Goal: Information Seeking & Learning: Learn about a topic

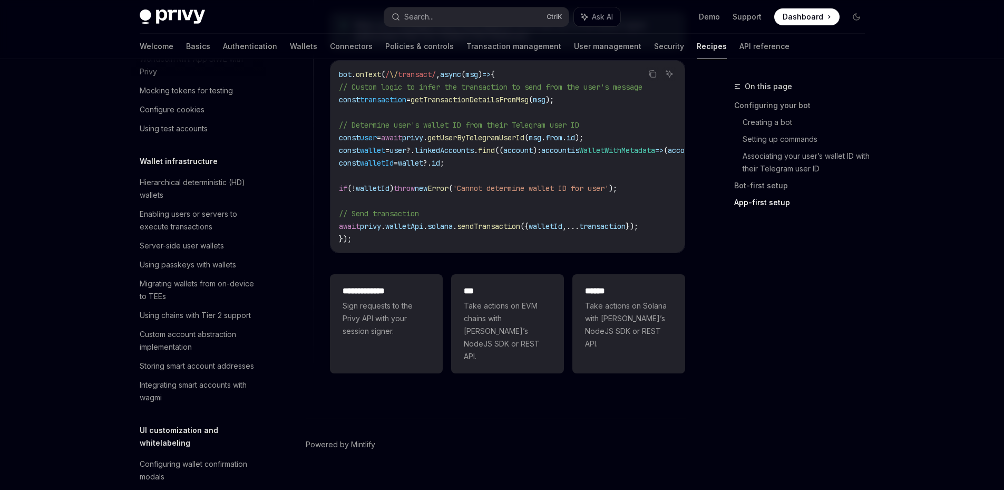
scroll to position [170, 0]
click at [220, 197] on div "Hierarchical deterministic (HD) wallets" at bounding box center [200, 187] width 120 height 25
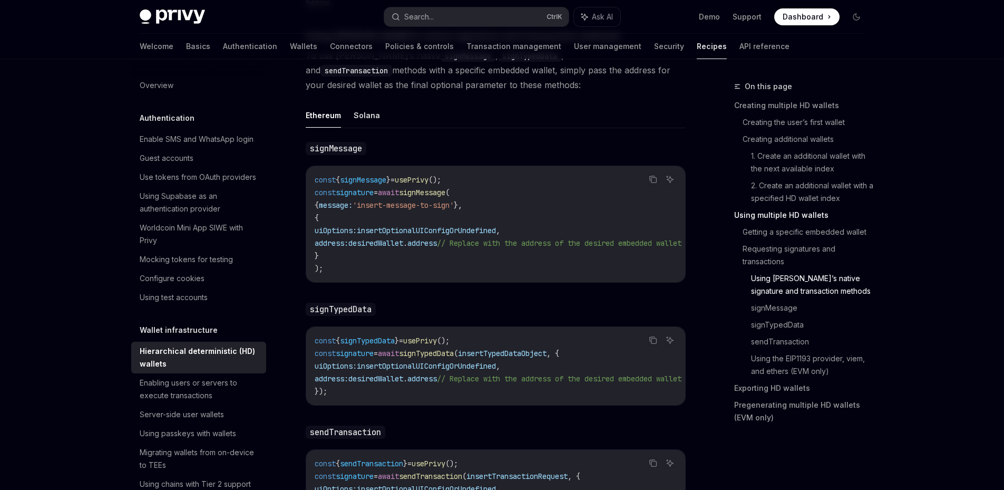
scroll to position [1777, 0]
click at [534, 67] on span "To use Privy’s native signMessage , signTypedData , and sendTransaction methods…" at bounding box center [496, 69] width 380 height 44
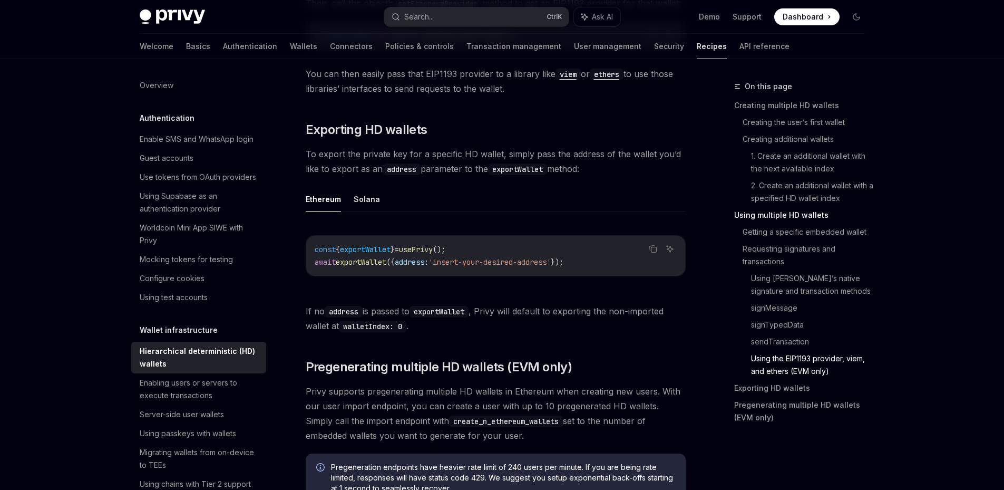
scroll to position [2568, 0]
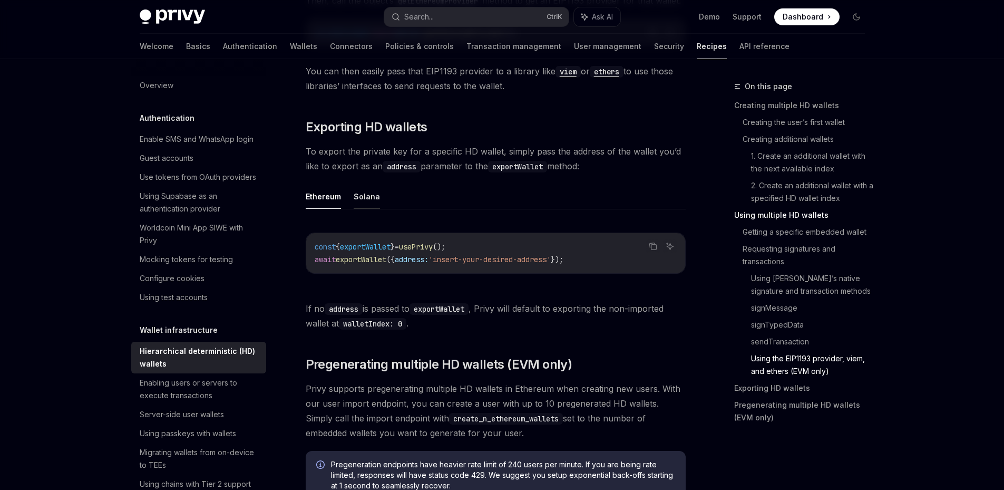
click at [355, 209] on button "Solana" at bounding box center [367, 196] width 26 height 25
click at [333, 209] on button "Ethereum" at bounding box center [323, 196] width 35 height 25
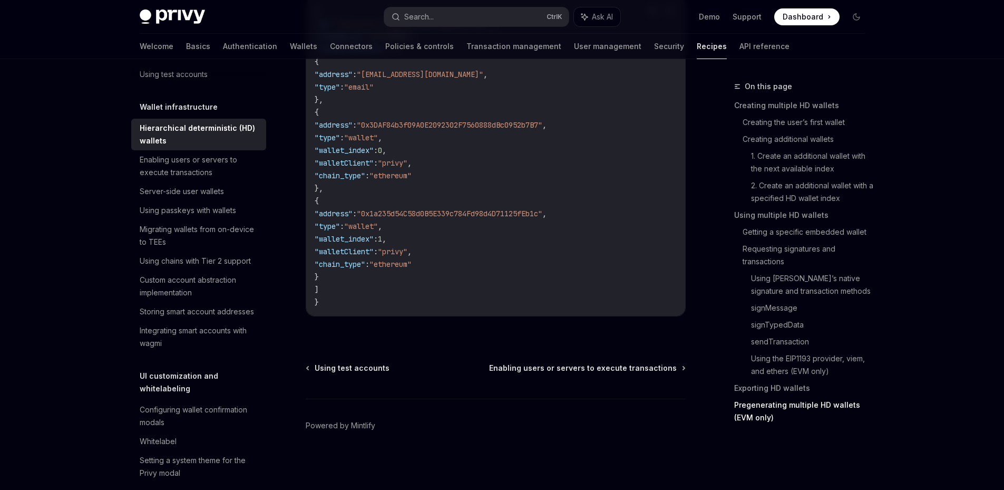
scroll to position [229, 0]
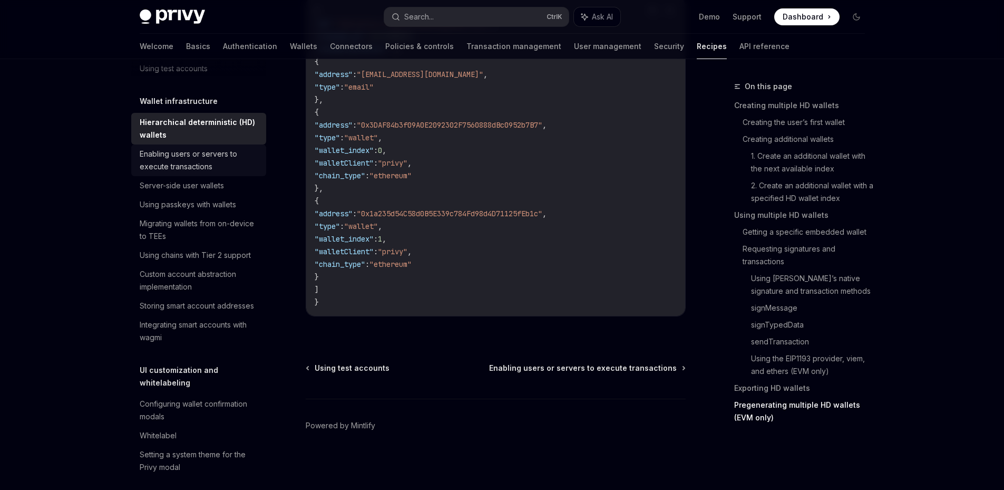
click at [201, 173] on div "Enabling users or servers to execute transactions" at bounding box center [200, 160] width 120 height 25
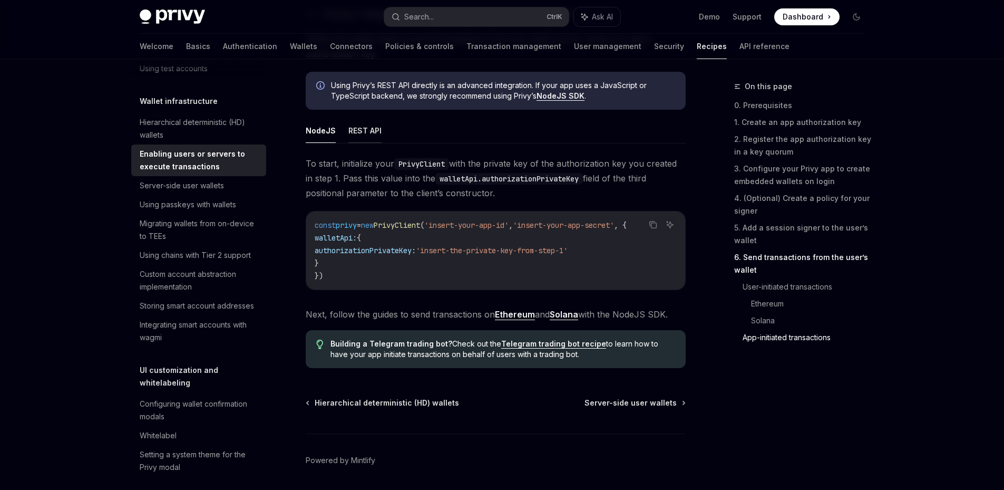
click at [368, 135] on button "REST API" at bounding box center [364, 130] width 33 height 25
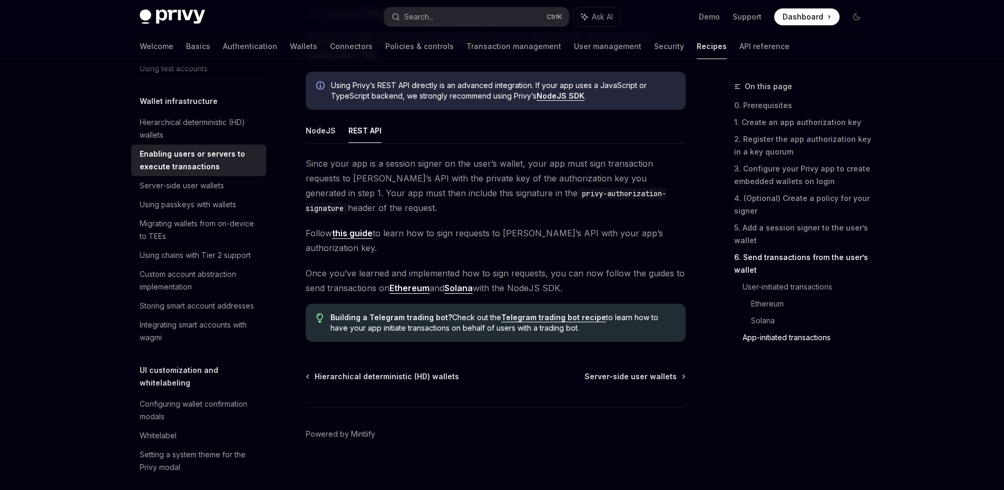
scroll to position [2683, 0]
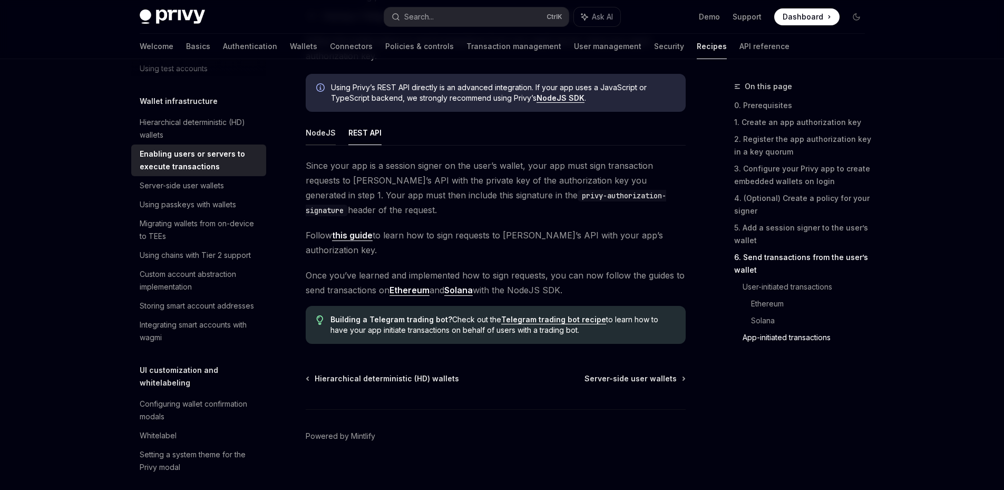
click at [325, 143] on button "NodeJS" at bounding box center [321, 132] width 30 height 25
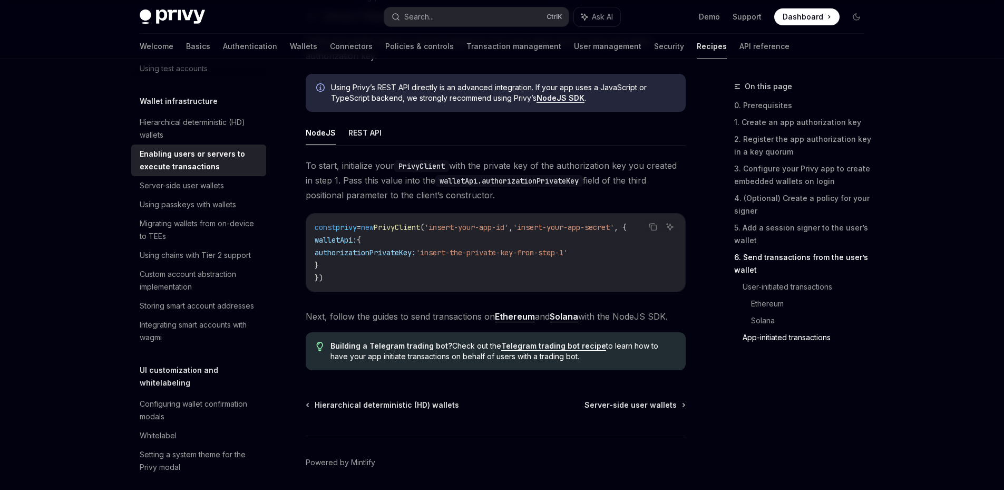
scroll to position [2728, 0]
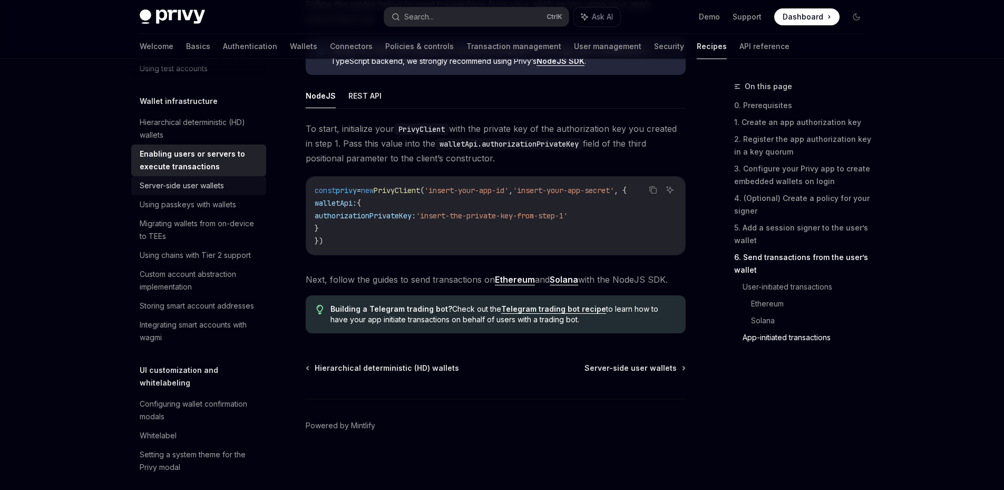
click at [173, 192] on div "Server-side user wallets" at bounding box center [182, 185] width 84 height 13
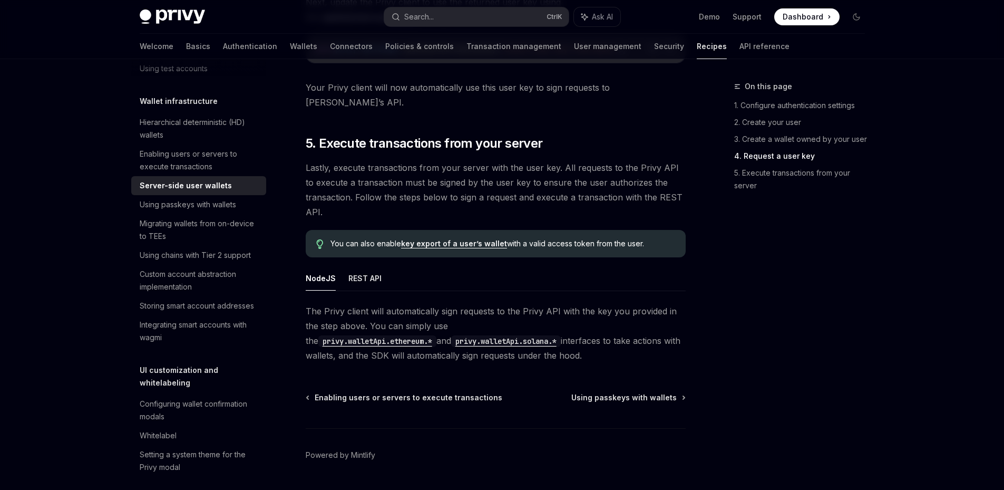
scroll to position [1961, 0]
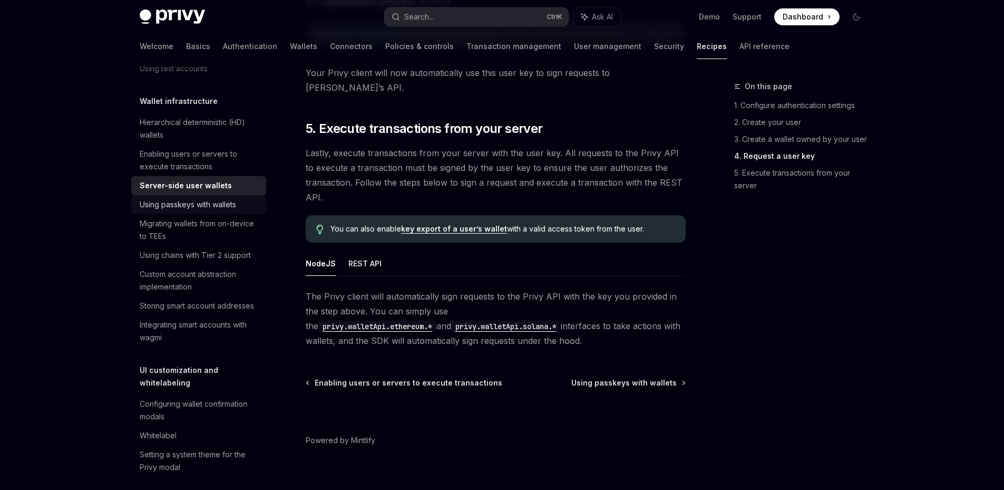
click at [158, 211] on div "Using passkeys with wallets" at bounding box center [188, 204] width 96 height 13
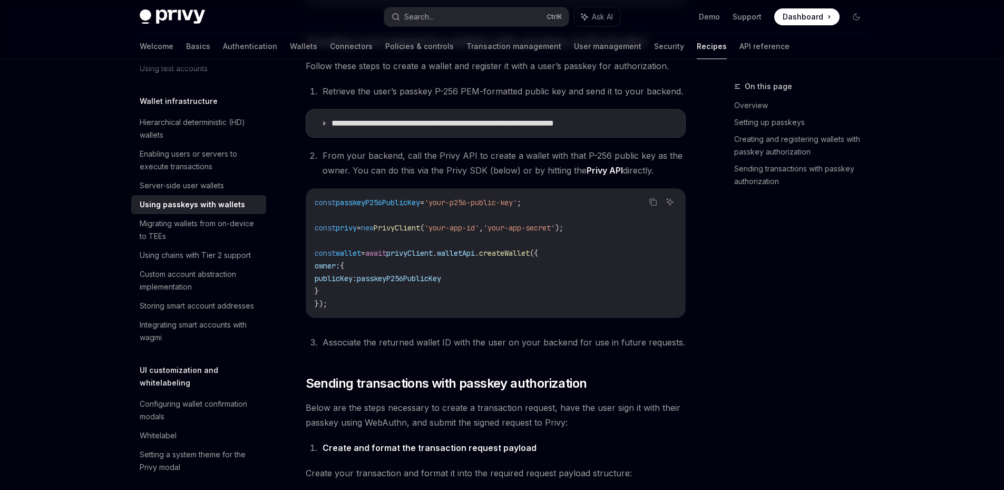
scroll to position [431, 0]
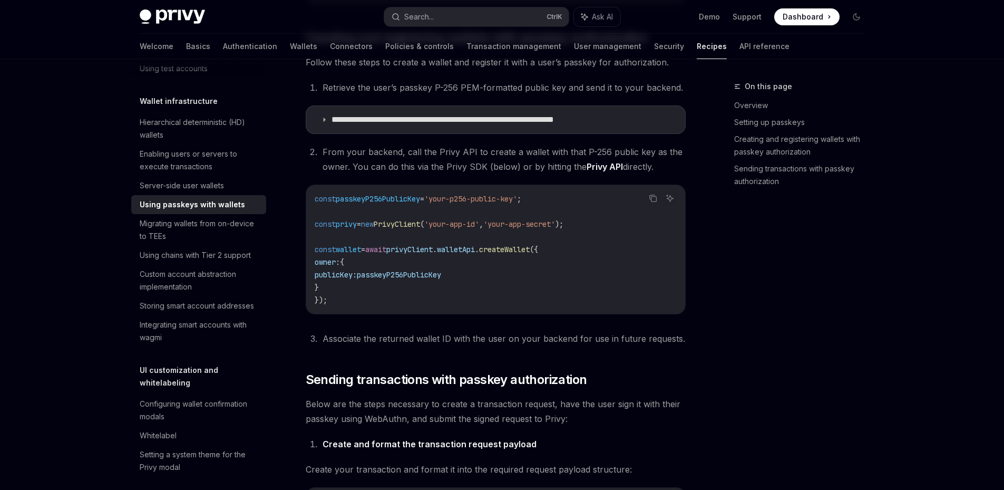
click at [788, 449] on div "On this page Overview Setting up passkeys Creating and registering wallets with…" at bounding box center [793, 285] width 160 height 410
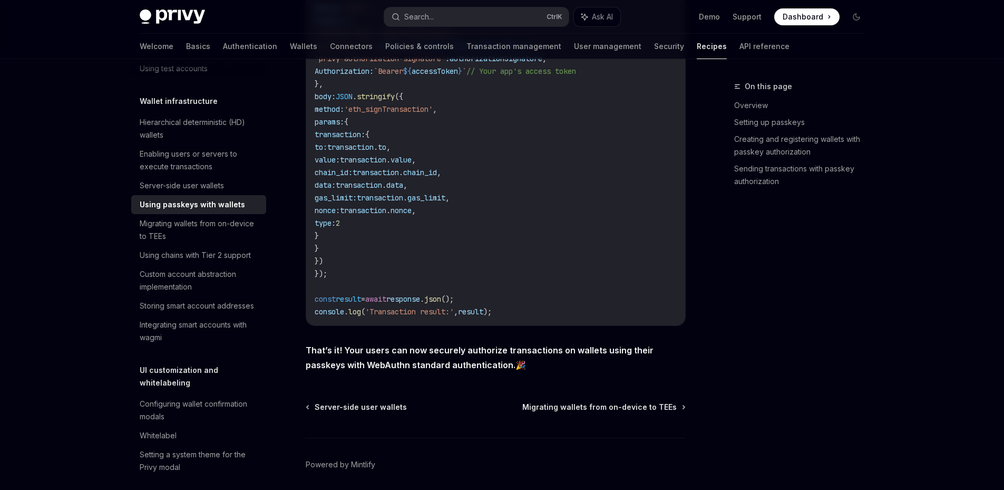
scroll to position [2042, 0]
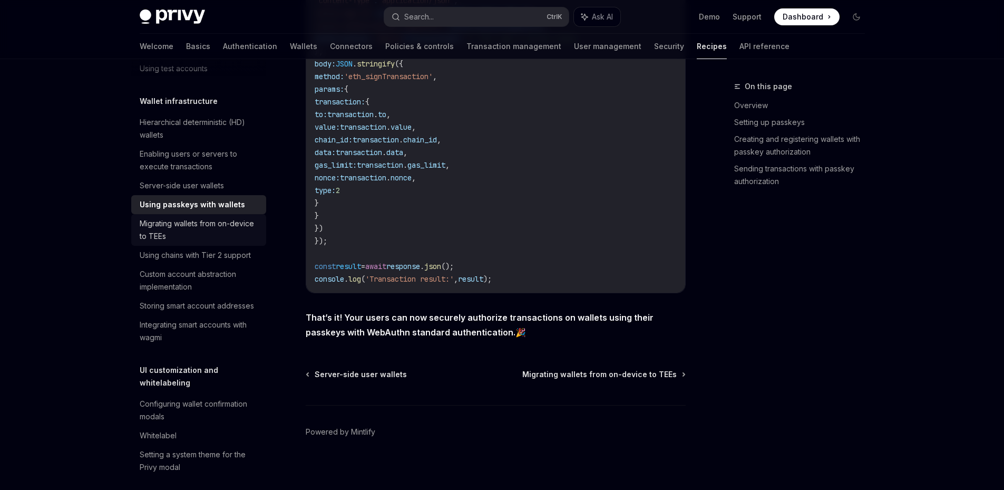
click at [195, 243] on div "Migrating wallets from on-device to TEEs" at bounding box center [200, 229] width 120 height 25
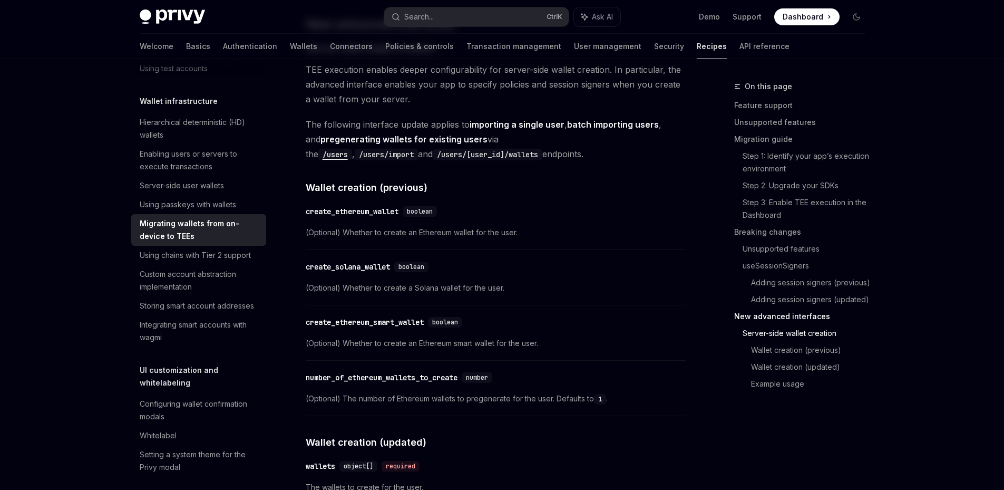
scroll to position [2534, 0]
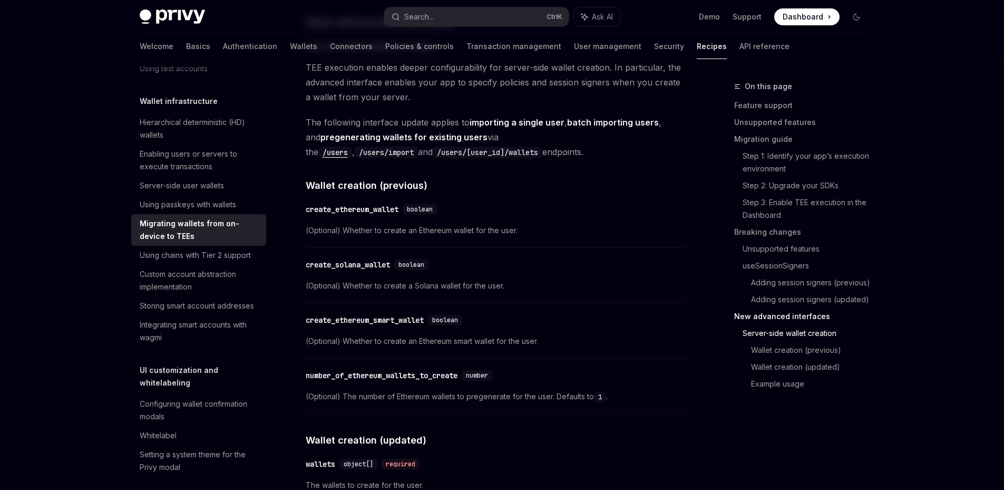
click at [468, 69] on span "TEE execution enables deeper configurability for server-side wallet creation. I…" at bounding box center [496, 82] width 380 height 44
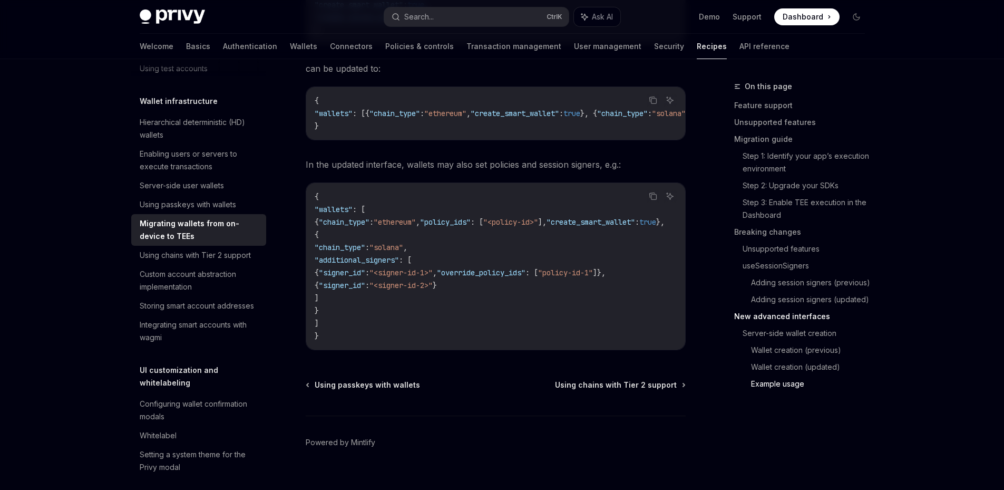
scroll to position [3617, 0]
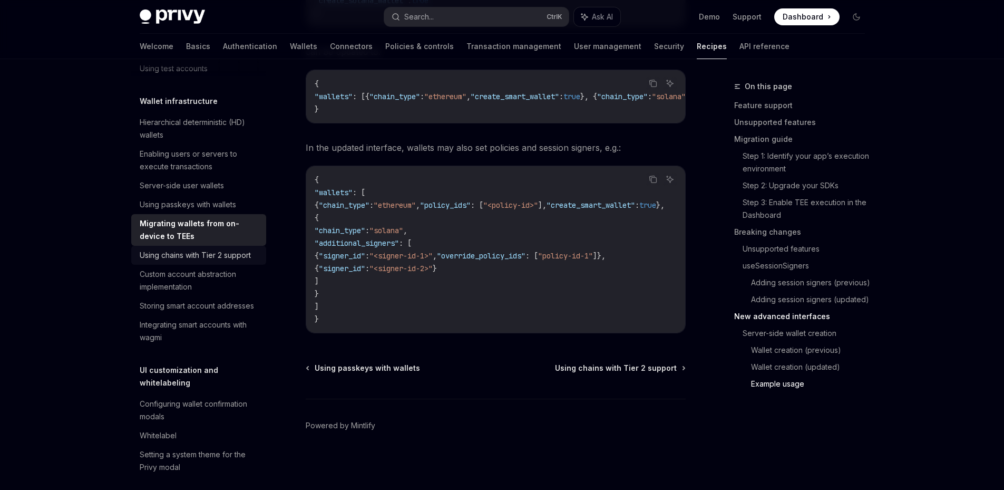
click at [162, 262] on div "Using chains with Tier 2 support" at bounding box center [195, 255] width 111 height 13
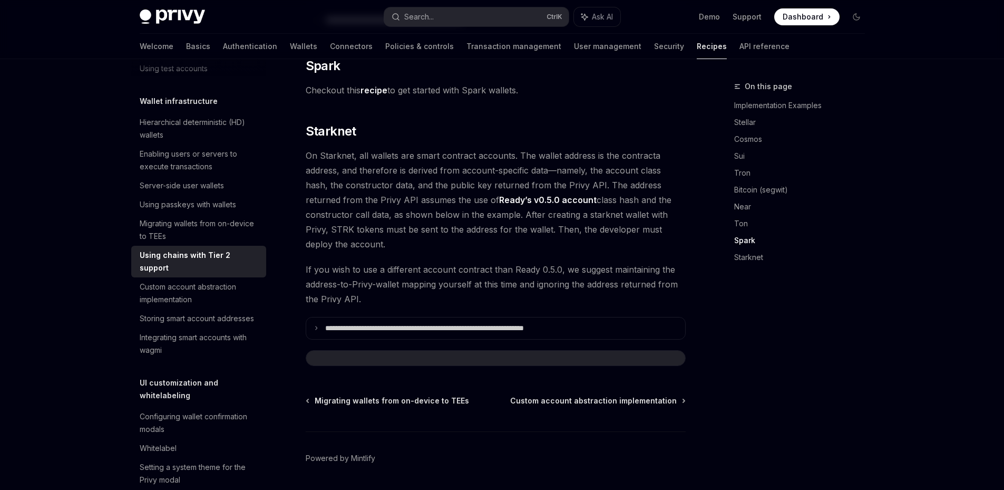
scroll to position [1394, 0]
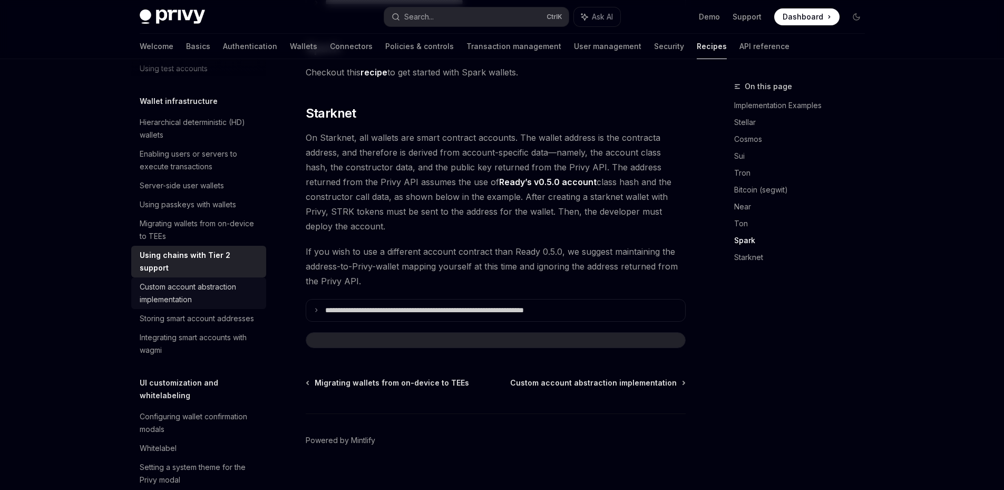
click at [200, 306] on div "Custom account abstraction implementation" at bounding box center [200, 292] width 120 height 25
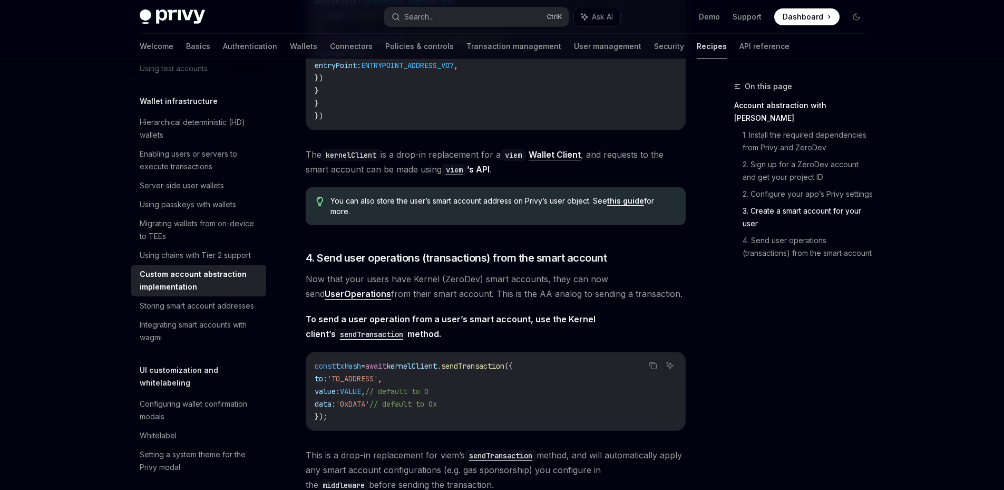
scroll to position [2183, 0]
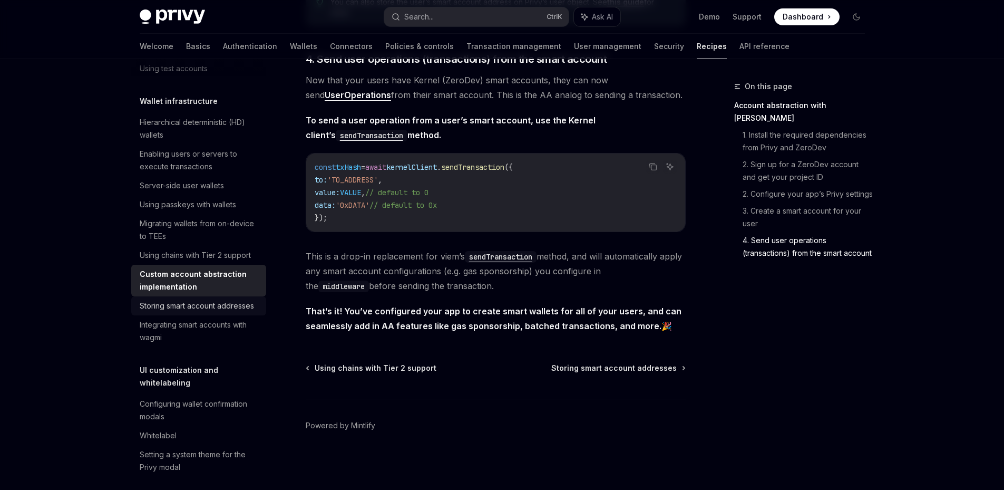
click at [181, 312] on div "Storing smart account addresses" at bounding box center [197, 305] width 114 height 13
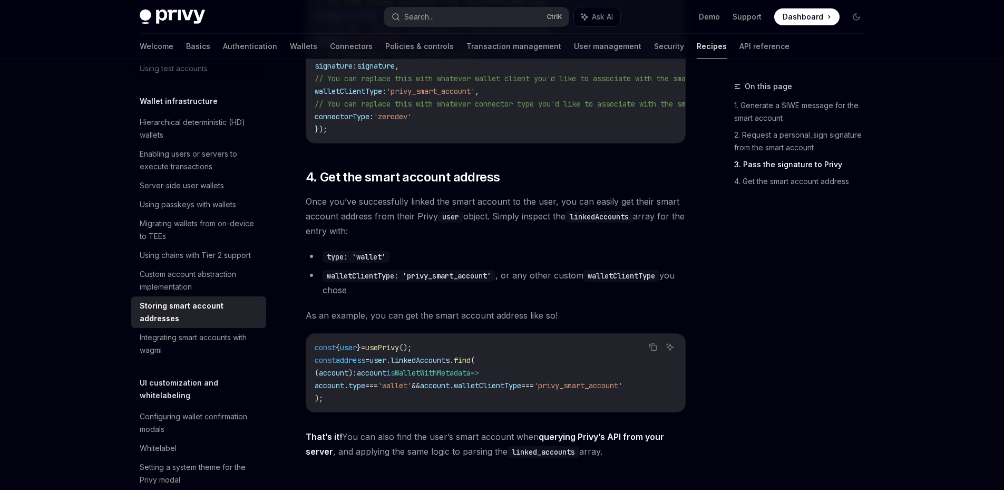
scroll to position [1564, 0]
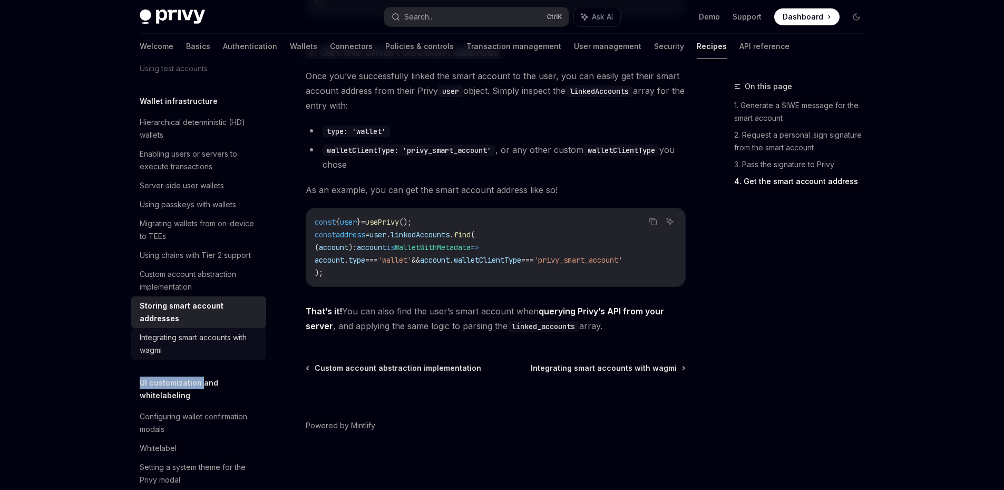
drag, startPoint x: 202, startPoint y: 401, endPoint x: 200, endPoint y: 385, distance: 16.4
click at [200, 356] on div "Integrating smart accounts with wagmi" at bounding box center [200, 343] width 120 height 25
type textarea "*"
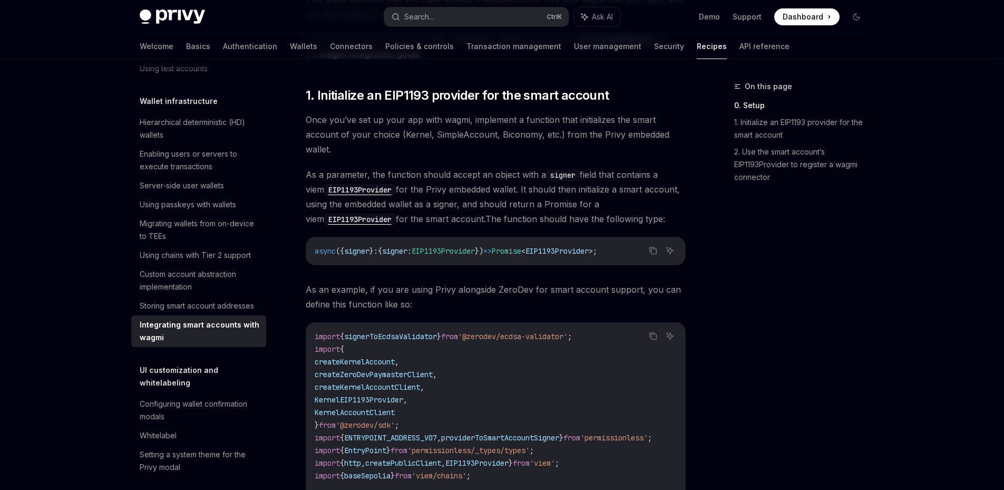
scroll to position [270, 0]
click at [796, 391] on div "On this page 0. Setup 1. Initialize an EIP1193 provider for the smart account 2…" at bounding box center [793, 285] width 160 height 410
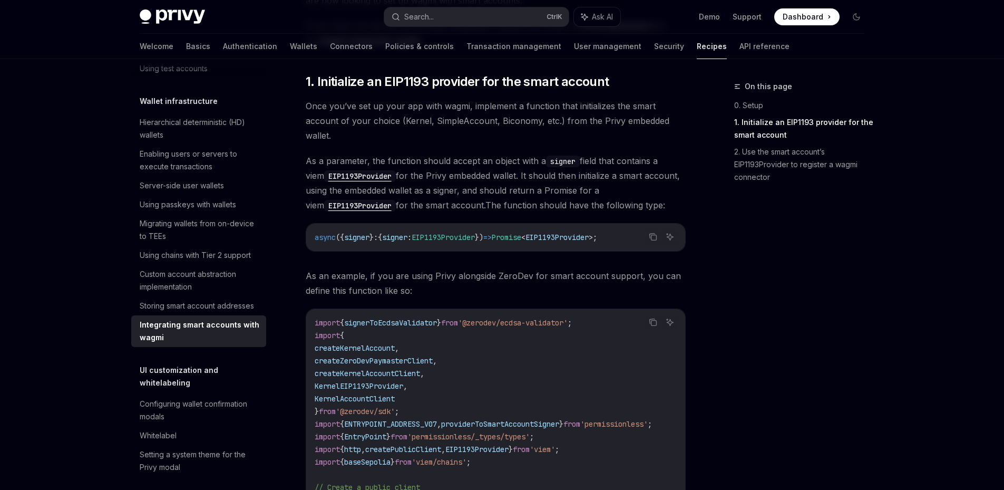
scroll to position [284, 0]
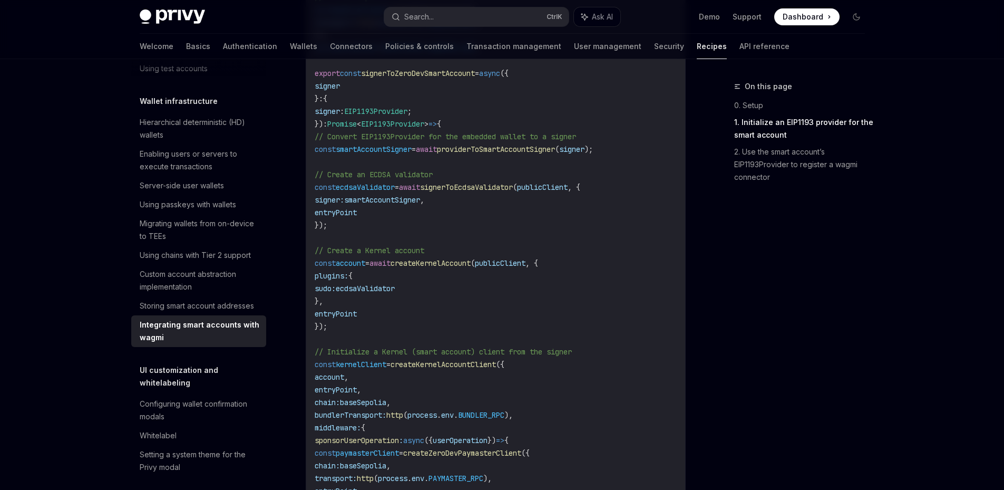
scroll to position [781, 0]
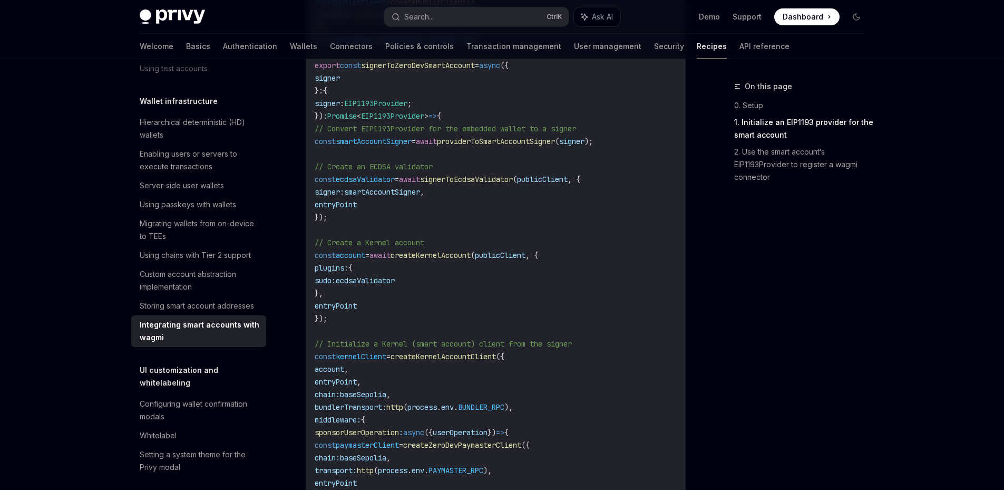
click at [887, 334] on div "Overview Authentication Enable SMS and WhatsApp login Guest accounts Use tokens…" at bounding box center [502, 370] width 776 height 2185
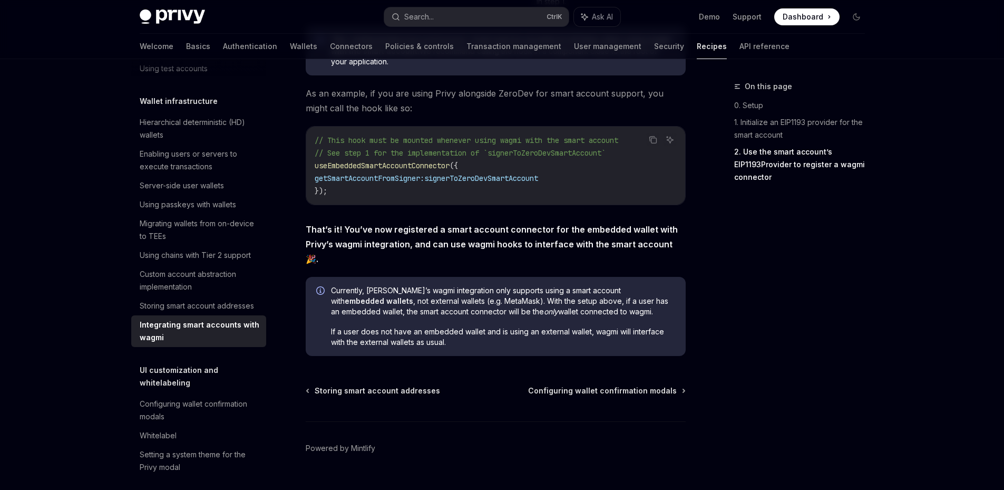
scroll to position [1744, 0]
